Goal: Check status: Check status

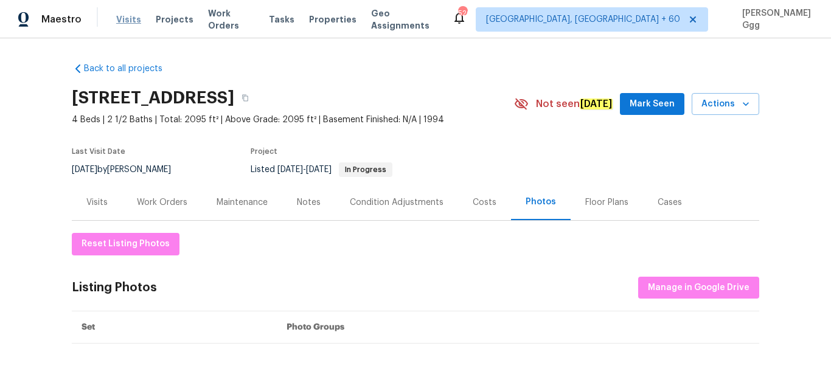
click at [117, 19] on span "Visits" at bounding box center [128, 19] width 25 height 12
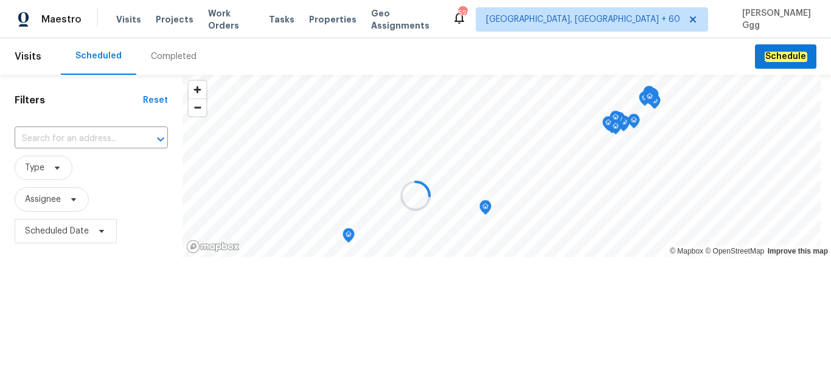
click at [178, 58] on div at bounding box center [415, 195] width 831 height 391
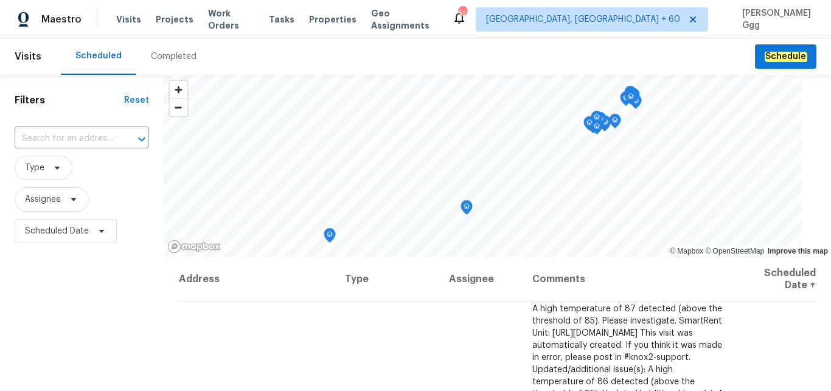
click at [178, 58] on div "Completed" at bounding box center [174, 56] width 46 height 12
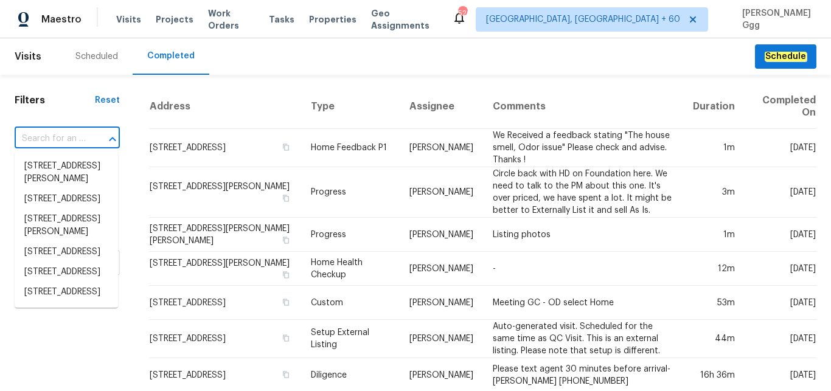
paste input "[STREET_ADDRESS][PERSON_NAME]"
type input "[STREET_ADDRESS][PERSON_NAME]"
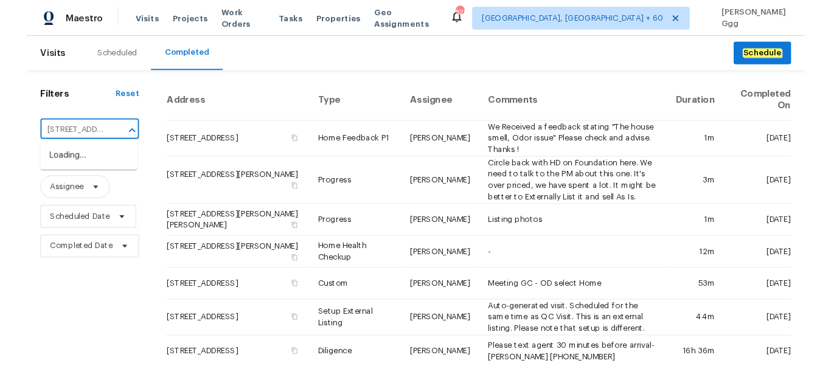
scroll to position [0, 113]
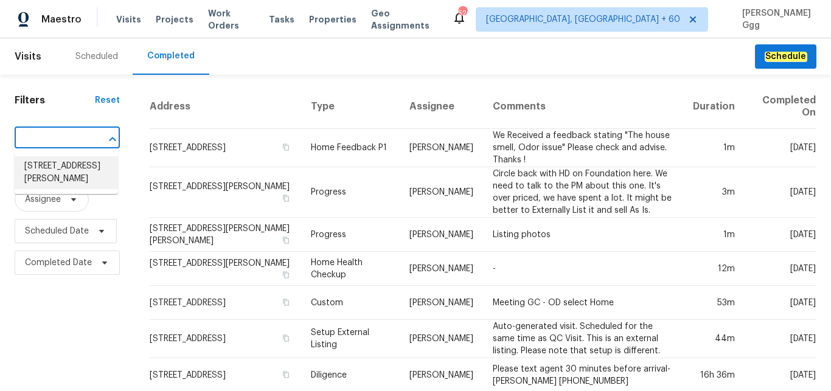
click at [43, 163] on li "[STREET_ADDRESS][PERSON_NAME]" at bounding box center [66, 172] width 103 height 33
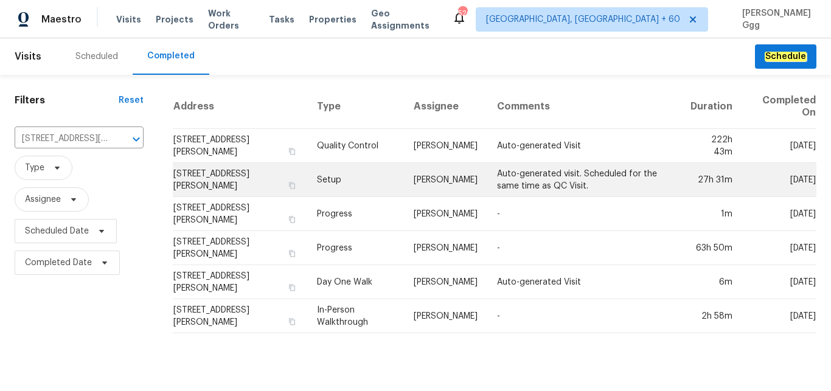
click at [343, 185] on td "Setup" at bounding box center [355, 180] width 96 height 34
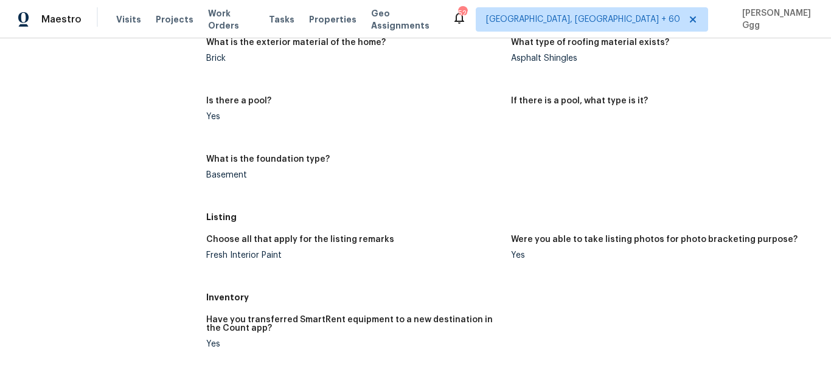
scroll to position [767, 0]
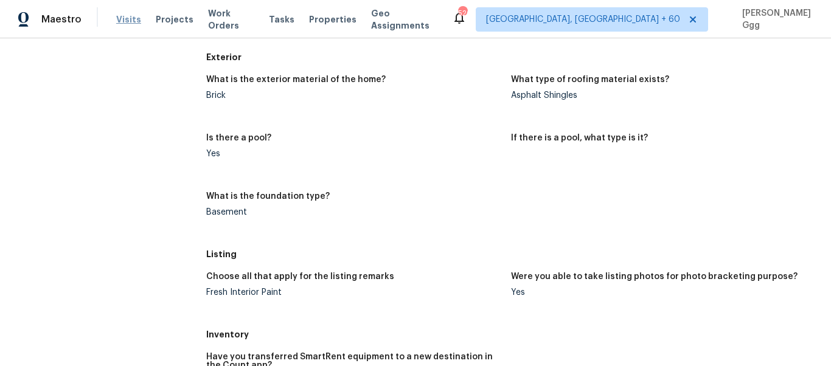
click at [132, 21] on span "Visits" at bounding box center [128, 19] width 25 height 12
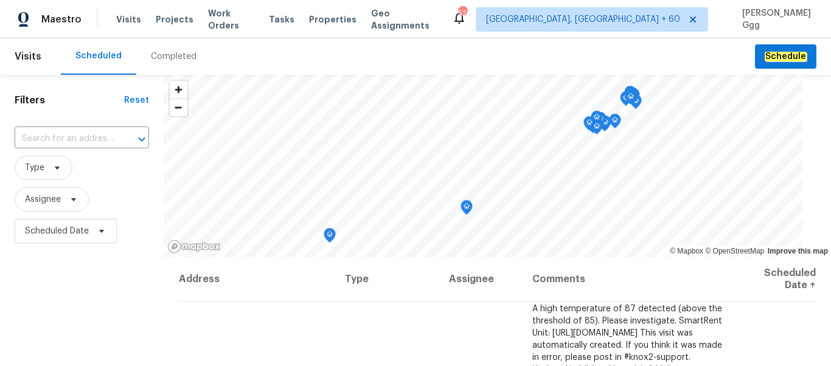
click at [153, 51] on div "Completed" at bounding box center [174, 56] width 46 height 12
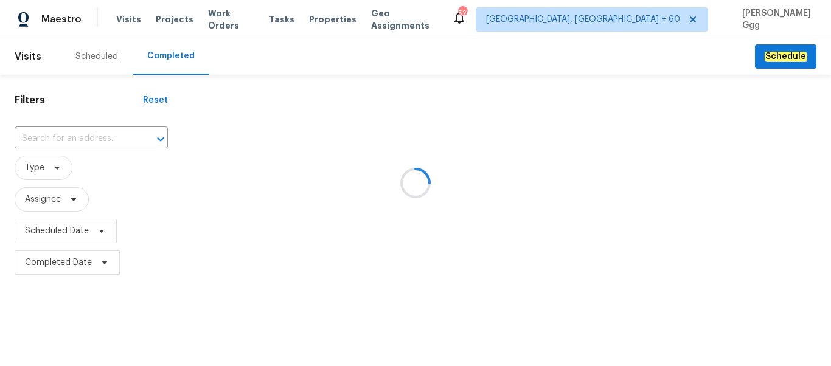
click at [50, 125] on div at bounding box center [415, 183] width 831 height 366
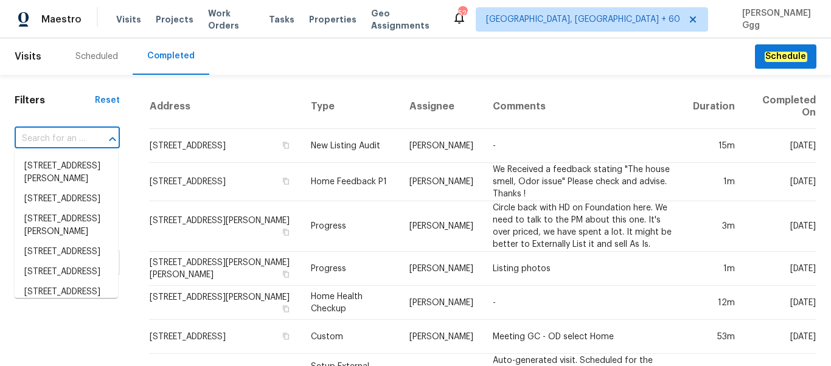
click at [24, 139] on input "text" at bounding box center [50, 139] width 71 height 19
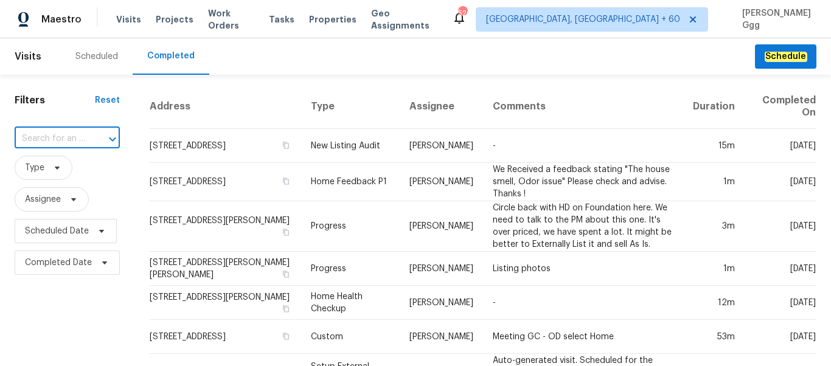
paste input "[STREET_ADDRESS][PERSON_NAME]"
type input "[STREET_ADDRESS][PERSON_NAME]"
click at [49, 162] on li "[STREET_ADDRESS][PERSON_NAME]" at bounding box center [66, 172] width 103 height 33
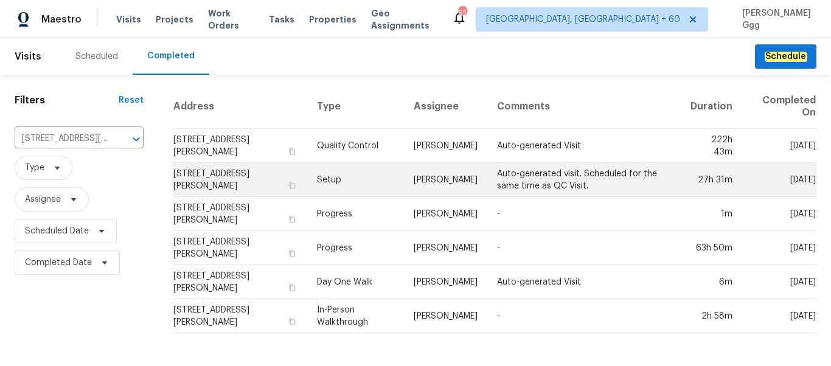
click at [331, 173] on td "Setup" at bounding box center [355, 180] width 96 height 34
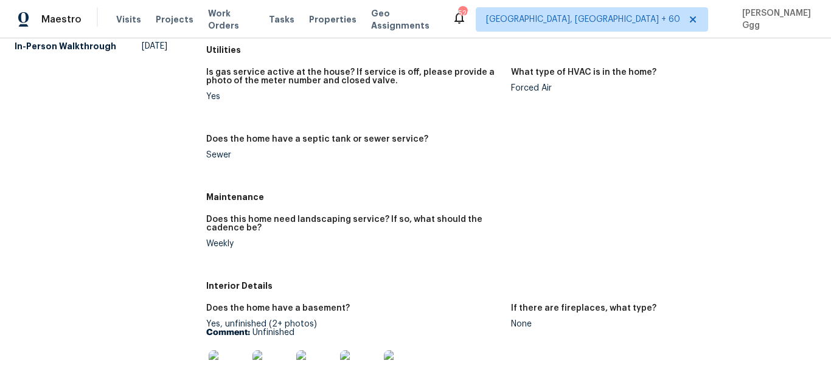
scroll to position [307, 0]
